Goal: Task Accomplishment & Management: Complete application form

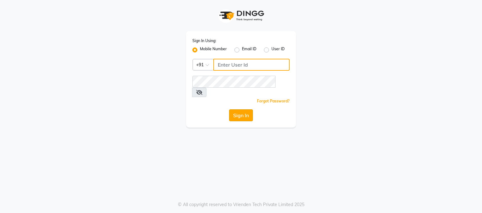
type input "9780209007"
click at [246, 109] on button "Sign In" at bounding box center [241, 115] width 24 height 12
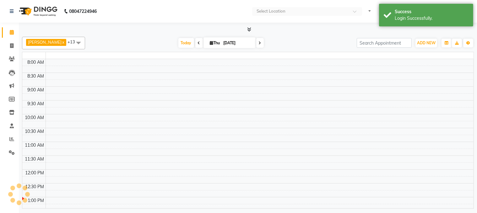
select select "en"
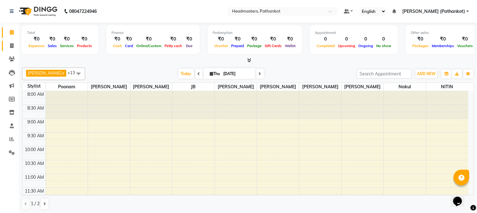
click at [11, 44] on icon at bounding box center [11, 45] width 3 height 5
select select "service"
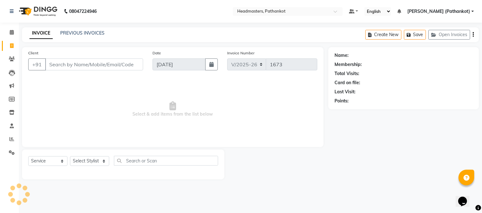
click at [74, 61] on input "Client" at bounding box center [94, 64] width 98 height 12
select select "66904"
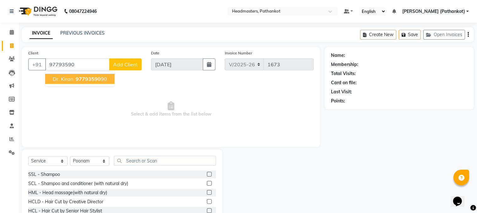
click at [93, 82] on span "97793590" at bounding box center [88, 79] width 25 height 6
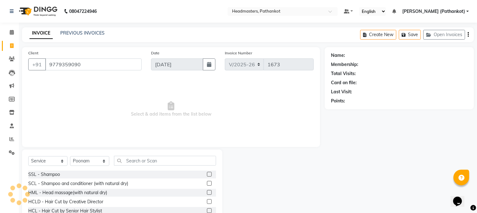
type input "9779359090"
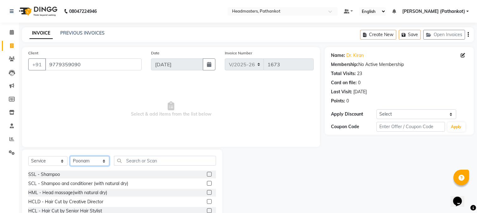
click at [103, 163] on select "Select Stylist Amir HEAD [PERSON_NAME] [PERSON_NAME] [PERSON_NAME] [PERSON_NAME…" at bounding box center [89, 161] width 39 height 10
select select "83139"
click at [70, 156] on select "Select Stylist Amir HEAD [PERSON_NAME] [PERSON_NAME] [PERSON_NAME] [PERSON_NAME…" at bounding box center [89, 161] width 39 height 10
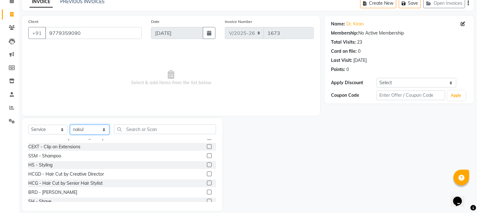
scroll to position [282, 0]
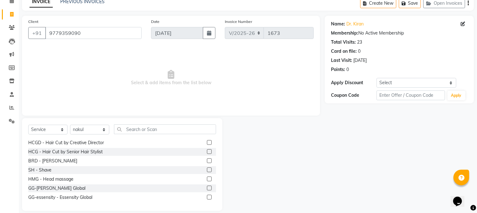
click at [207, 152] on label at bounding box center [209, 151] width 5 height 5
click at [207, 152] on input "checkbox" at bounding box center [209, 152] width 4 height 4
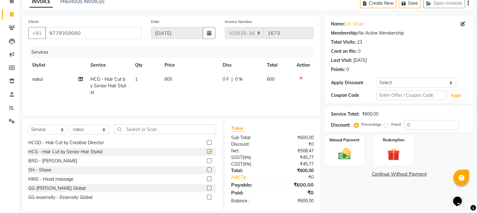
checkbox input "false"
click at [207, 162] on label at bounding box center [209, 160] width 5 height 5
click at [207, 162] on input "checkbox" at bounding box center [209, 161] width 4 height 4
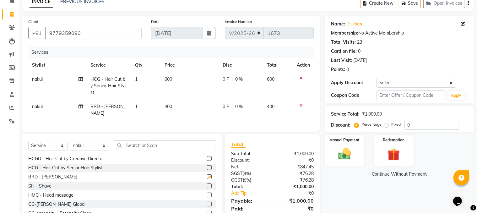
checkbox input "false"
click at [174, 77] on td "600" at bounding box center [190, 85] width 58 height 27
select select "83139"
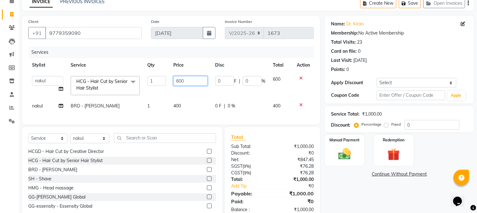
click at [195, 83] on input "600" at bounding box center [190, 81] width 35 height 10
type input "6"
type input "300"
click at [191, 107] on td "400" at bounding box center [190, 106] width 42 height 14
select select "83139"
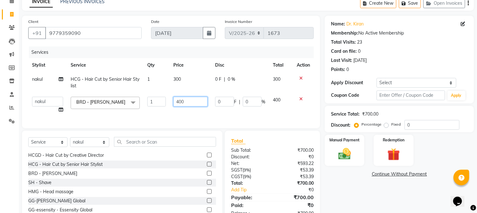
click at [202, 104] on input "400" at bounding box center [190, 102] width 35 height 10
type input "4"
type input "150"
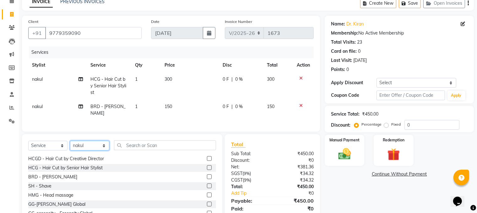
click at [100, 146] on select "Select Stylist Amir HEAD [PERSON_NAME] [PERSON_NAME] [PERSON_NAME] [PERSON_NAME…" at bounding box center [89, 146] width 39 height 10
select select "66910"
click at [70, 141] on select "Select Stylist Amir HEAD [PERSON_NAME] [PERSON_NAME] [PERSON_NAME] [PERSON_NAME…" at bounding box center [89, 146] width 39 height 10
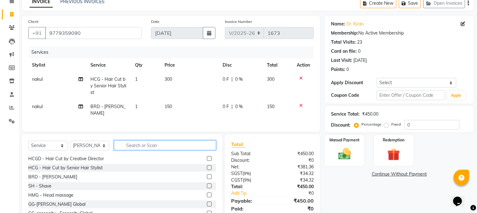
click at [156, 146] on input "text" at bounding box center [165, 145] width 102 height 10
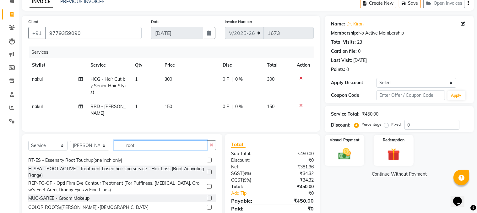
scroll to position [0, 0]
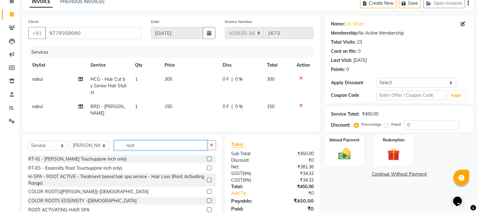
type input "root"
click at [207, 160] on div at bounding box center [209, 159] width 4 height 7
click at [210, 157] on label at bounding box center [209, 158] width 5 height 5
click at [210, 157] on input "checkbox" at bounding box center [209, 159] width 4 height 4
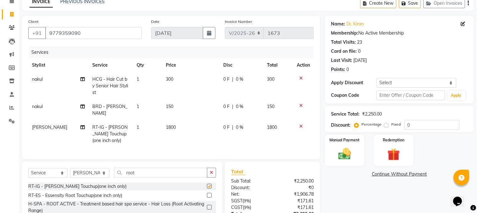
checkbox input "false"
click at [179, 120] on td "1800" at bounding box center [190, 133] width 57 height 27
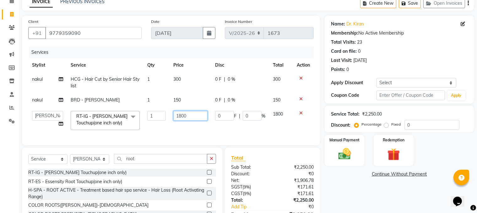
click at [193, 118] on input "1800" at bounding box center [190, 116] width 35 height 10
type input "1"
type input "900"
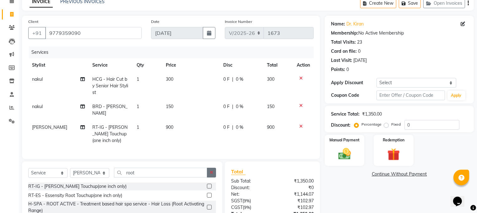
click at [211, 162] on div "Select Service Product Membership Package Voucher Prepaid Gift Card Select Styl…" at bounding box center [122, 206] width 200 height 90
click at [208, 170] on button "button" at bounding box center [211, 173] width 9 height 10
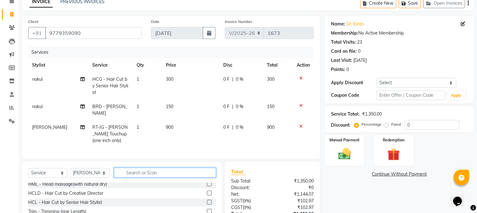
scroll to position [31, 0]
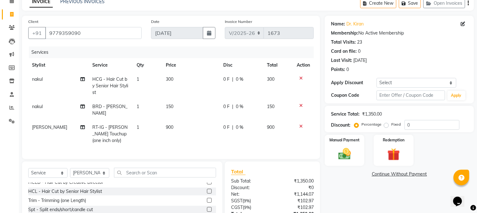
click at [207, 189] on label at bounding box center [209, 191] width 5 height 5
click at [207, 189] on input "checkbox" at bounding box center [209, 191] width 4 height 4
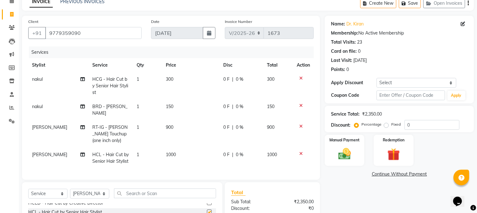
checkbox input "false"
click at [183, 147] on td "1000" at bounding box center [190, 157] width 57 height 21
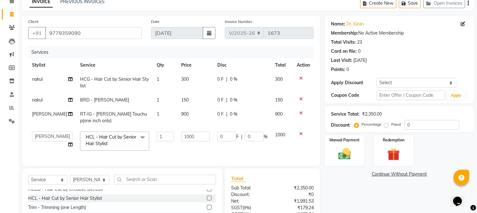
click at [195, 142] on td "1000" at bounding box center [195, 141] width 36 height 27
click at [196, 140] on input "1000" at bounding box center [195, 136] width 29 height 10
type input "1"
type input "500"
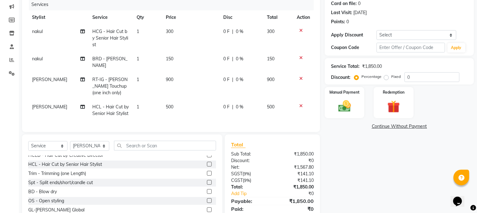
scroll to position [94, 0]
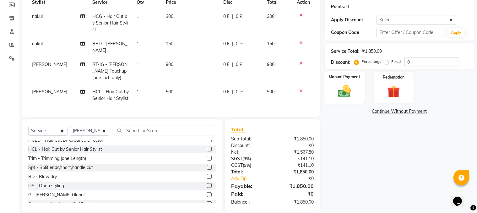
click at [336, 86] on img at bounding box center [344, 91] width 21 height 15
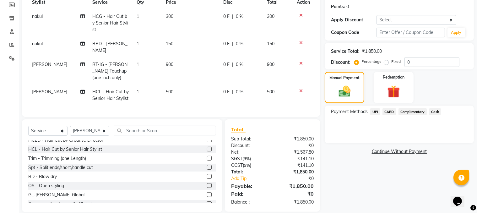
click at [438, 110] on span "Cash" at bounding box center [435, 111] width 12 height 7
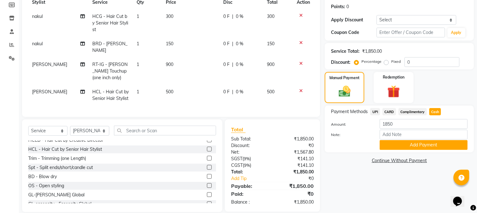
scroll to position [101, 0]
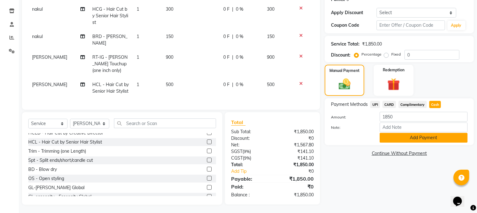
click at [434, 139] on button "Add Payment" at bounding box center [423, 138] width 88 height 10
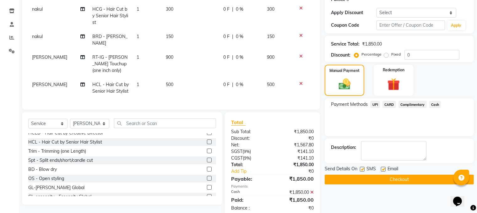
scroll to position [114, 0]
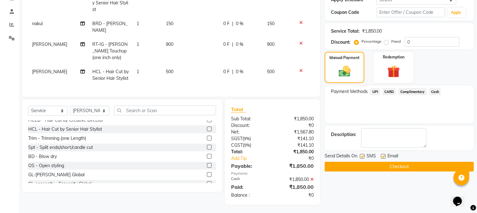
click at [406, 167] on button "Checkout" at bounding box center [398, 167] width 149 height 10
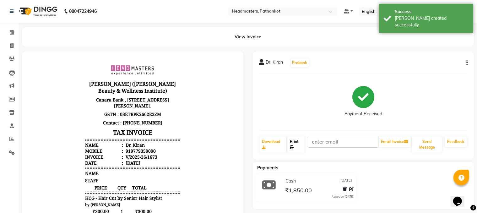
click at [296, 144] on link "Print" at bounding box center [295, 144] width 17 height 16
